Goal: Information Seeking & Learning: Understand process/instructions

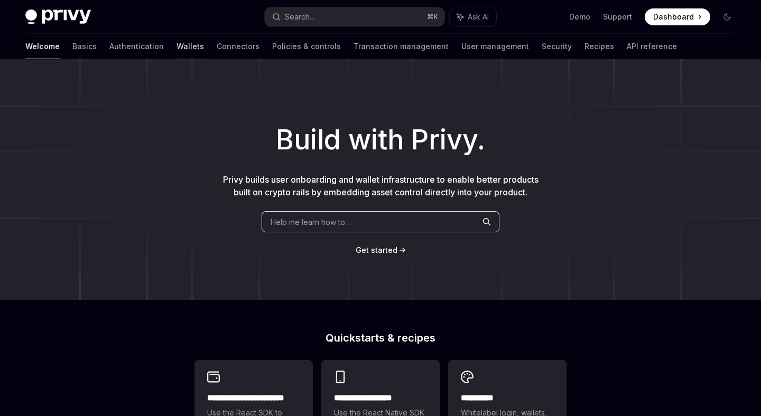
click at [177, 48] on link "Wallets" at bounding box center [190, 46] width 27 height 25
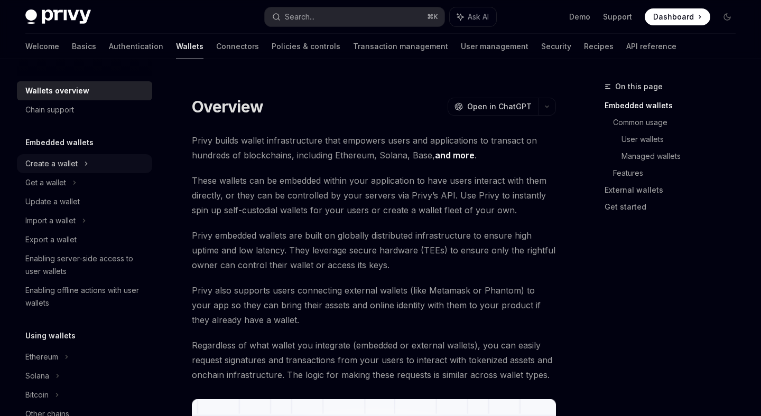
click at [79, 164] on div "Create a wallet" at bounding box center [84, 163] width 135 height 19
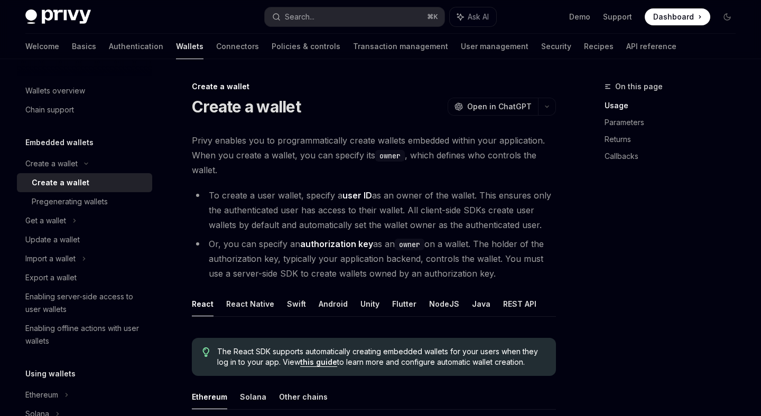
click at [375, 156] on code "owner" at bounding box center [390, 156] width 30 height 12
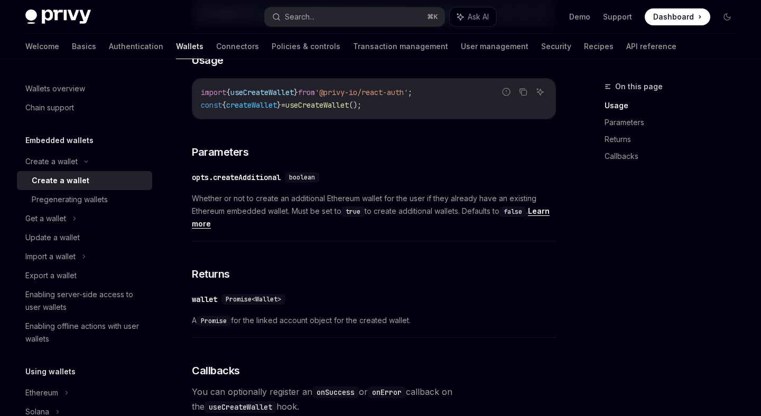
scroll to position [189, 0]
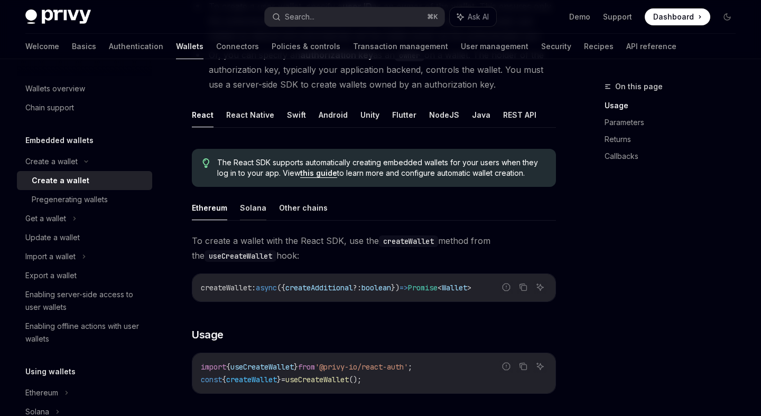
click at [246, 211] on button "Solana" at bounding box center [253, 208] width 26 height 25
type textarea "*"
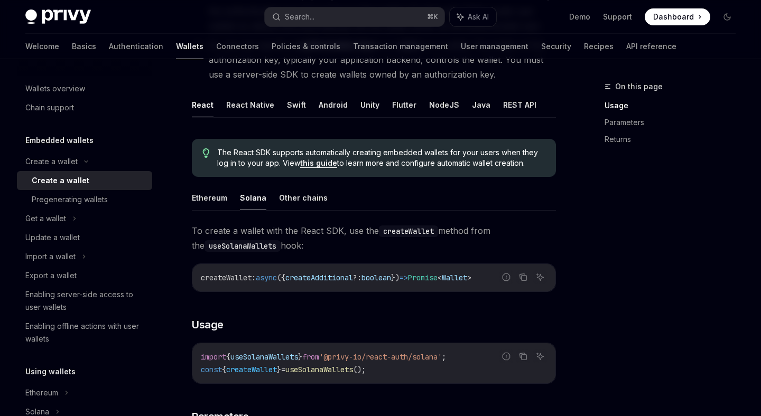
scroll to position [200, 0]
click at [249, 250] on code "useSolanaWallets" at bounding box center [243, 246] width 76 height 12
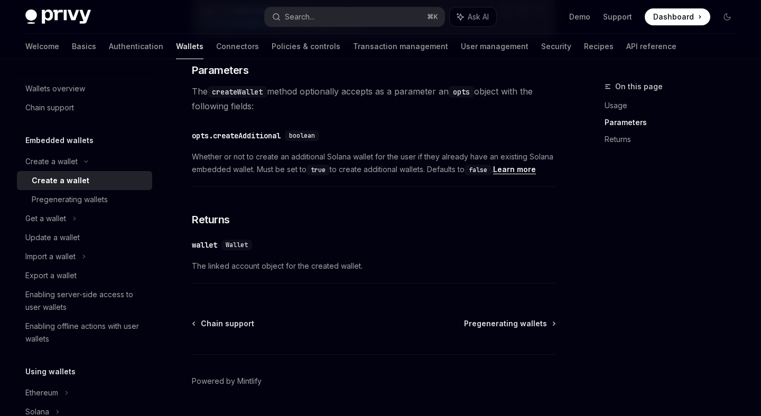
scroll to position [546, 0]
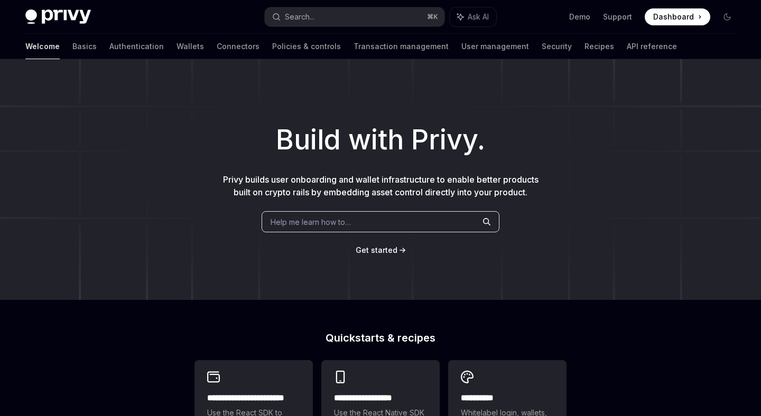
click at [113, 47] on div "Welcome Basics Authentication Wallets Connectors Policies & controls Transactio…" at bounding box center [351, 46] width 652 height 25
click at [177, 47] on link "Wallets" at bounding box center [190, 46] width 27 height 25
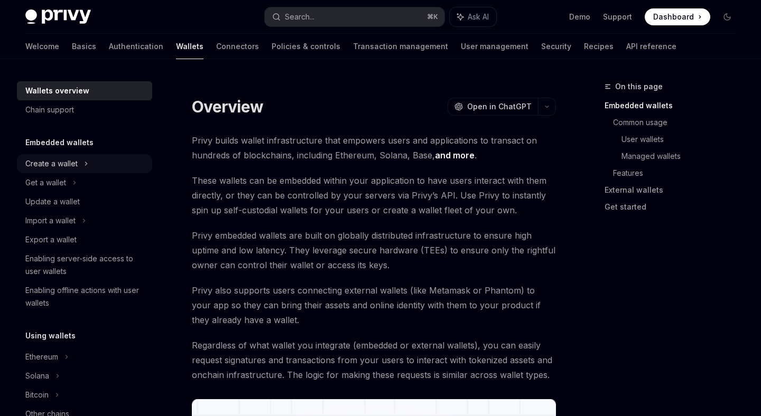
click at [79, 160] on div "Create a wallet" at bounding box center [84, 163] width 135 height 19
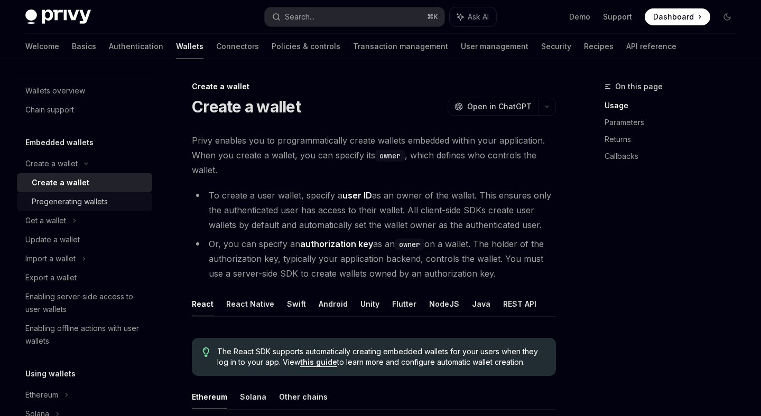
click at [80, 208] on div "Pregenerating wallets" at bounding box center [70, 202] width 76 height 13
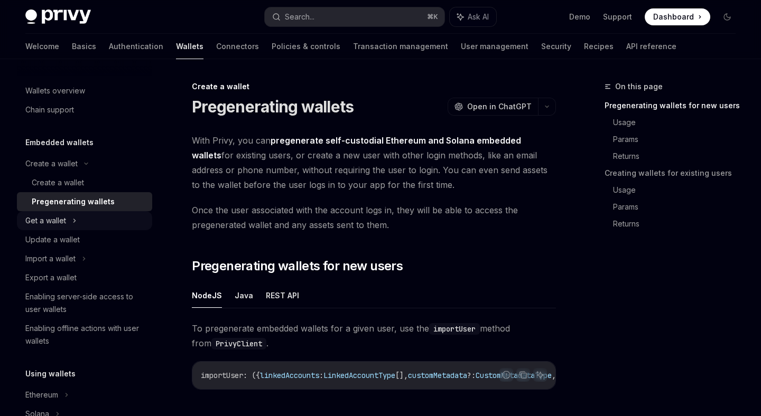
click at [74, 228] on div "Get a wallet" at bounding box center [84, 220] width 135 height 19
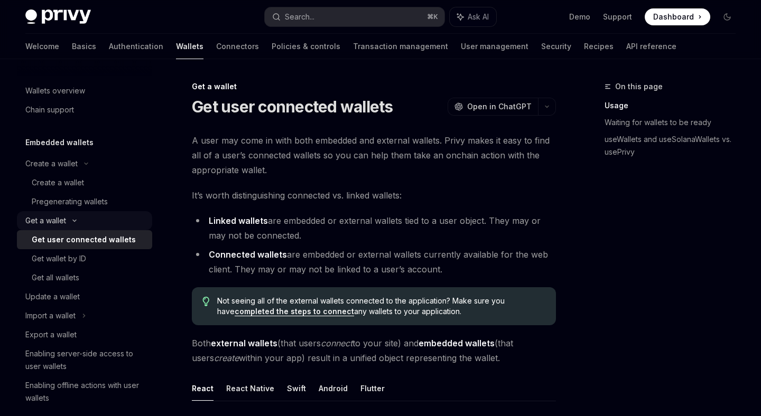
click at [81, 224] on div "Get a wallet" at bounding box center [84, 220] width 135 height 19
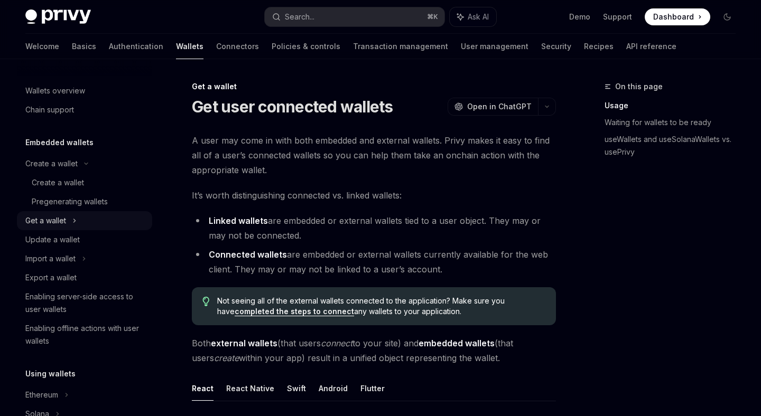
click at [81, 224] on div "Get a wallet" at bounding box center [84, 220] width 135 height 19
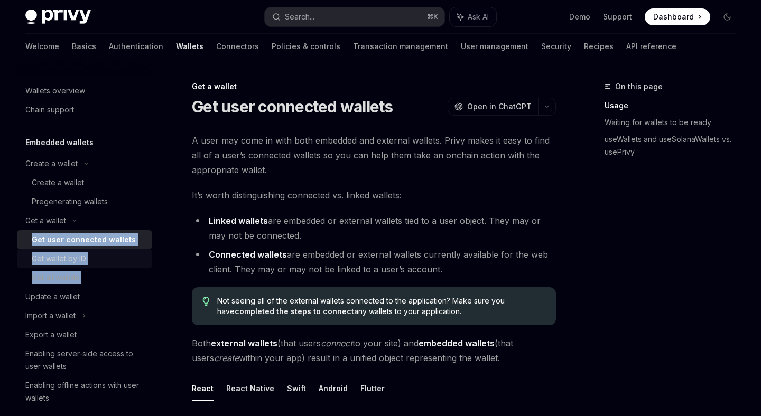
click at [87, 257] on div "Get wallet by ID" at bounding box center [89, 259] width 114 height 13
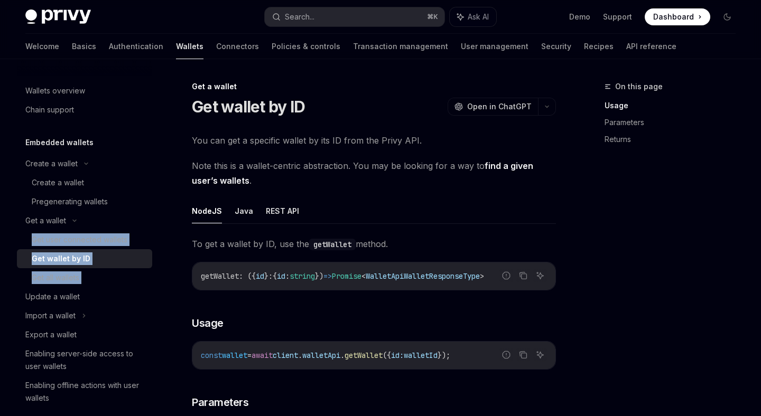
click at [110, 261] on div "Get wallet by ID" at bounding box center [89, 259] width 114 height 13
click at [146, 236] on link "Get user connected wallets" at bounding box center [84, 239] width 135 height 19
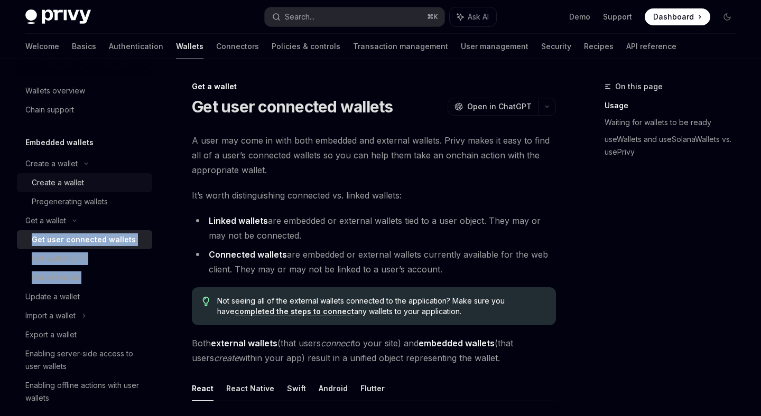
click at [97, 188] on div "Create a wallet" at bounding box center [89, 183] width 114 height 13
type textarea "*"
